Goal: Task Accomplishment & Management: Use online tool/utility

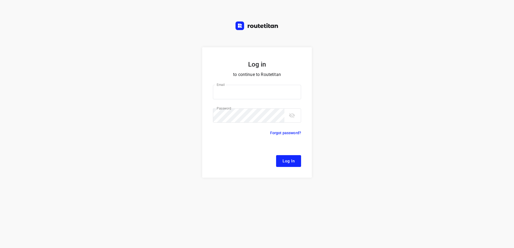
type input "remco@fruitopjewerk.nl"
click at [298, 160] on button "Log In" at bounding box center [288, 161] width 25 height 12
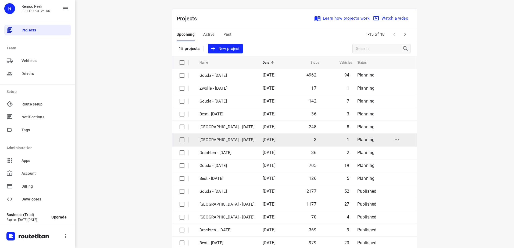
scroll to position [23, 0]
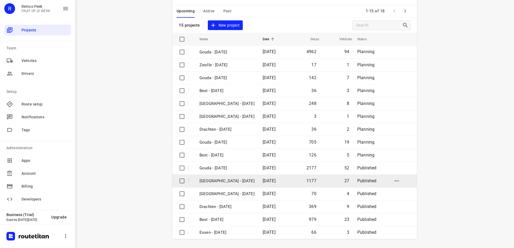
click at [235, 178] on p "[GEOGRAPHIC_DATA] - [DATE]" at bounding box center [226, 181] width 55 height 6
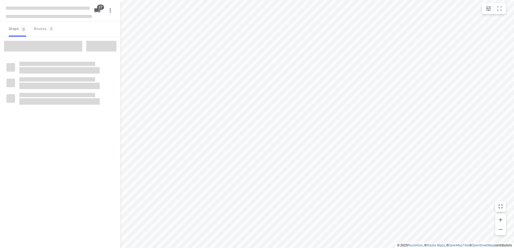
checkbox input "true"
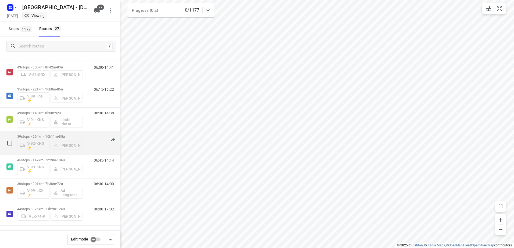
scroll to position [481, 0]
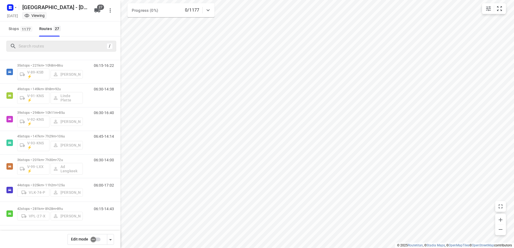
click at [63, 42] on div "/" at bounding box center [61, 46] width 110 height 11
click at [61, 45] on input "Search routes" at bounding box center [62, 46] width 86 height 8
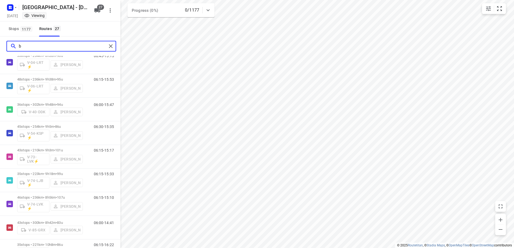
scroll to position [0, 0]
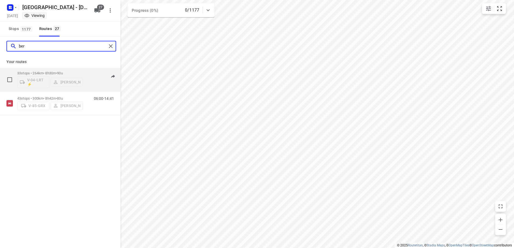
type input "ber"
click at [83, 70] on div "33 stops • 264km • 8h30m • 90u V-04-LRT ⚡ Berto Egberink" at bounding box center [50, 80] width 66 height 22
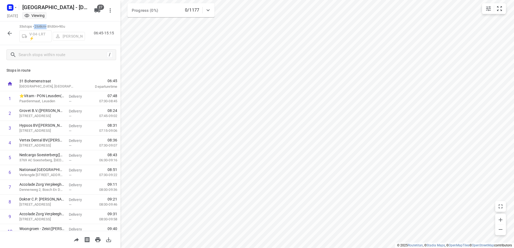
drag, startPoint x: 34, startPoint y: 28, endPoint x: 49, endPoint y: 24, distance: 14.9
click at [49, 24] on p "33 stops • 264km • 8h30m • 90u" at bounding box center [52, 26] width 66 height 5
copy p "• 264km •"
click at [71, 26] on p "33 stops • 264km • 8h30m • 90u" at bounding box center [52, 26] width 66 height 5
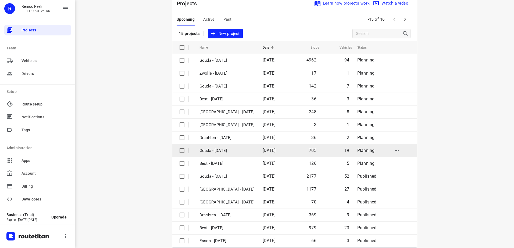
scroll to position [23, 0]
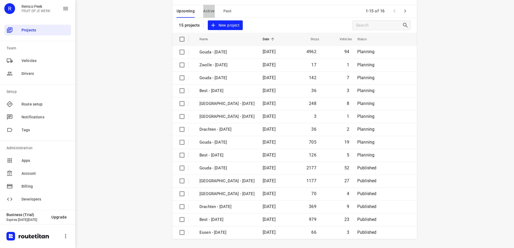
click at [209, 10] on span "Active" at bounding box center [208, 11] width 11 height 7
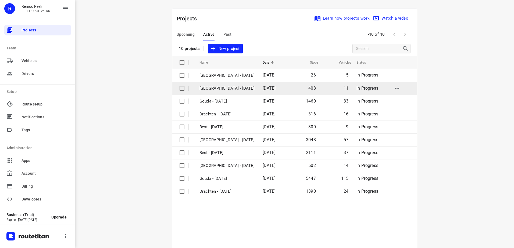
click at [233, 87] on p "[GEOGRAPHIC_DATA] - [DATE]" at bounding box center [226, 88] width 55 height 6
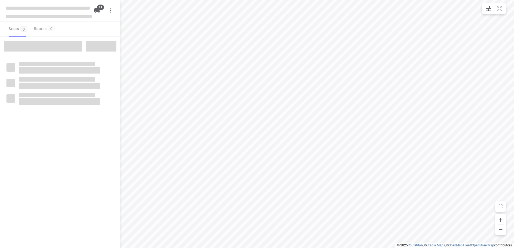
checkbox input "true"
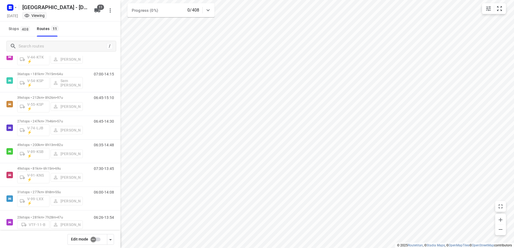
scroll to position [102, 0]
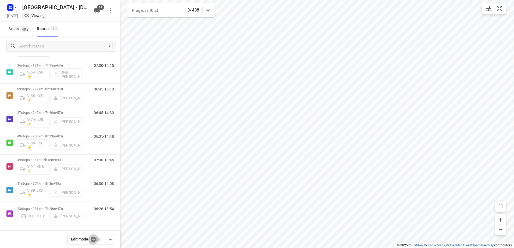
click at [99, 238] on input "checkbox" at bounding box center [93, 240] width 31 height 10
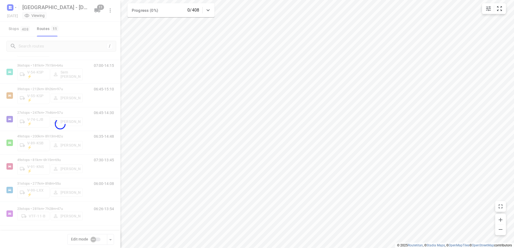
checkbox input "true"
click at [49, 47] on div at bounding box center [60, 124] width 120 height 248
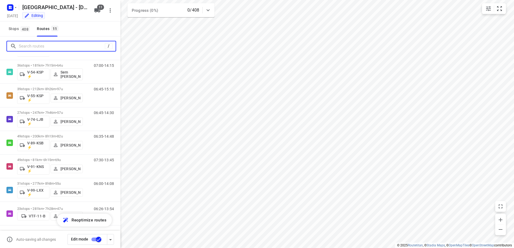
click at [43, 46] on input "Search routes" at bounding box center [62, 46] width 86 height 8
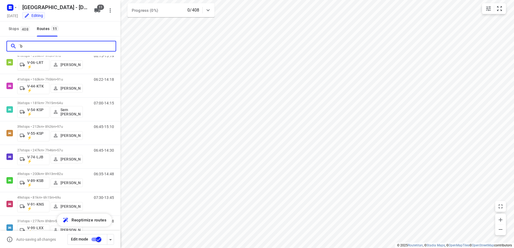
scroll to position [0, 0]
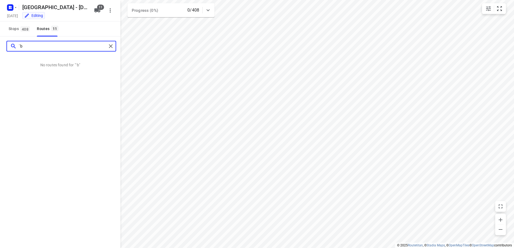
type input "`"
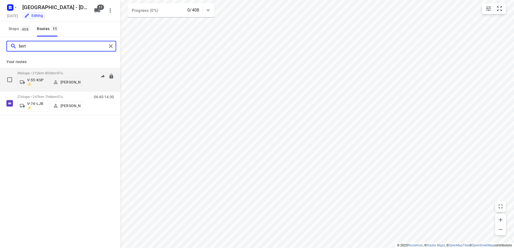
type input "bert"
click at [83, 71] on div "39 stops • 212km • 8h26m • 97u V-55-KSP ⚡ [PERSON_NAME] 06:45-15:10" at bounding box center [68, 80] width 103 height 22
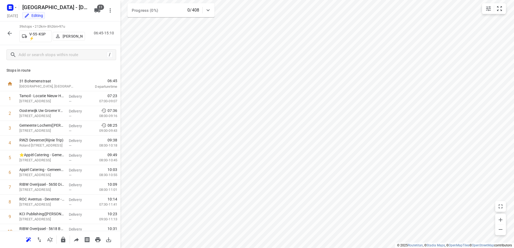
click at [66, 34] on p "[PERSON_NAME]" at bounding box center [73, 36] width 20 height 4
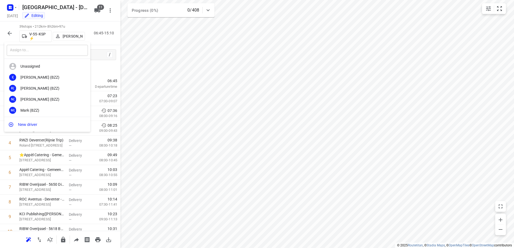
click at [62, 51] on input "text" at bounding box center [47, 50] width 81 height 11
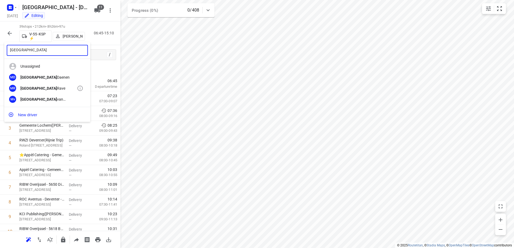
type input "[GEOGRAPHIC_DATA]"
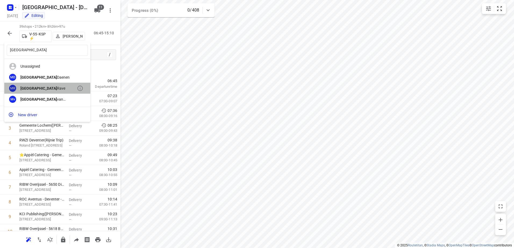
click at [44, 89] on div "[PERSON_NAME]" at bounding box center [48, 88] width 56 height 4
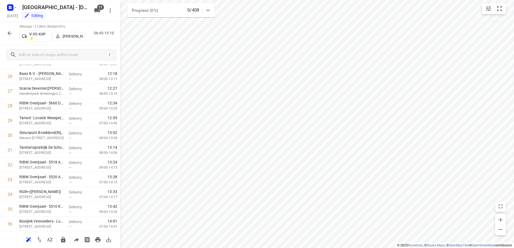
scroll to position [344, 0]
